Goal: Browse casually: Explore the website without a specific task or goal

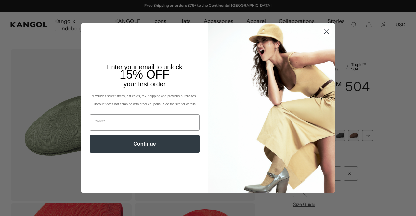
click at [324, 32] on icon "Close dialog" at bounding box center [326, 32] width 5 height 5
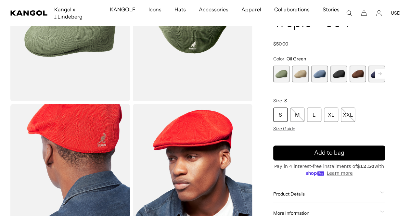
scroll to position [0, 134]
